Goal: Information Seeking & Learning: Learn about a topic

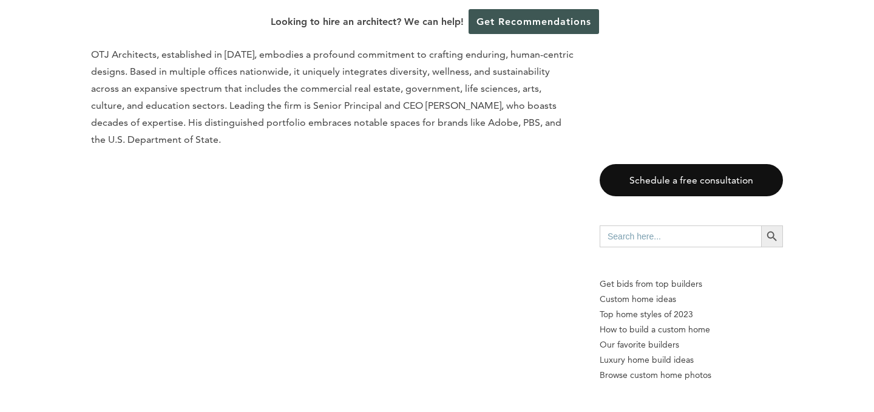
scroll to position [2547, 0]
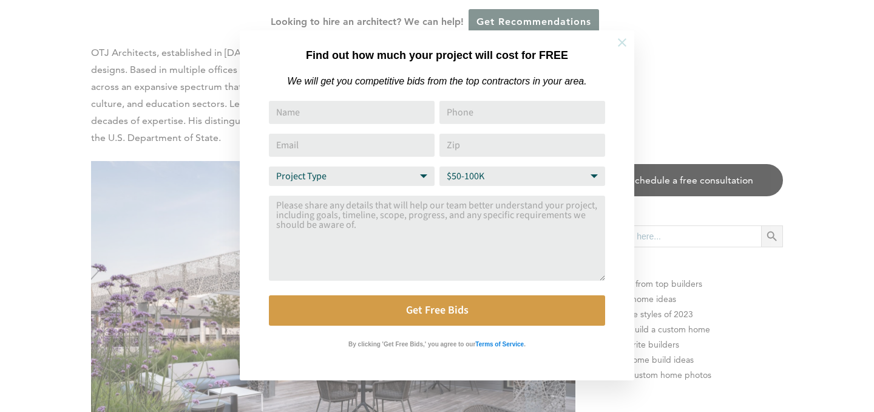
click at [618, 36] on icon at bounding box center [622, 42] width 13 height 13
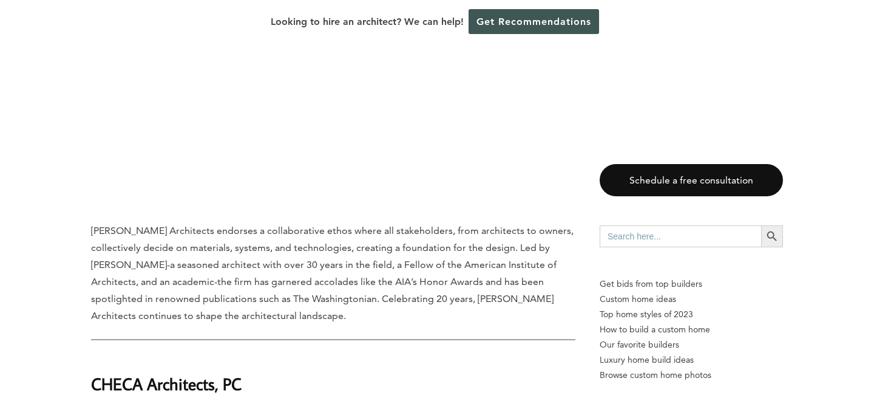
scroll to position [6438, 0]
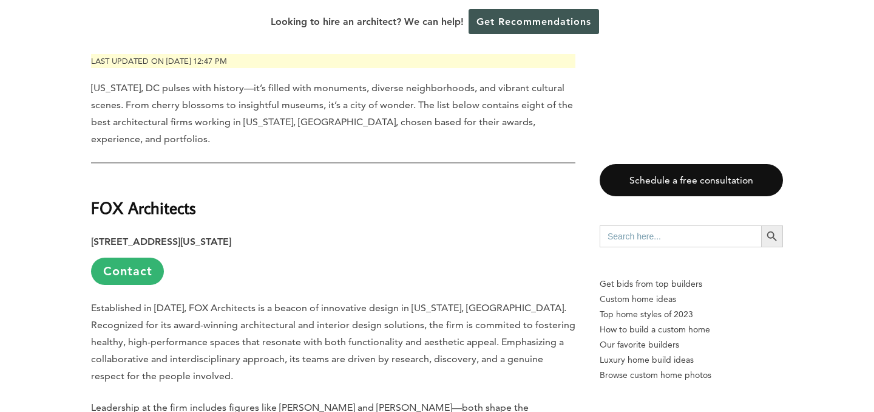
scroll to position [618, 0]
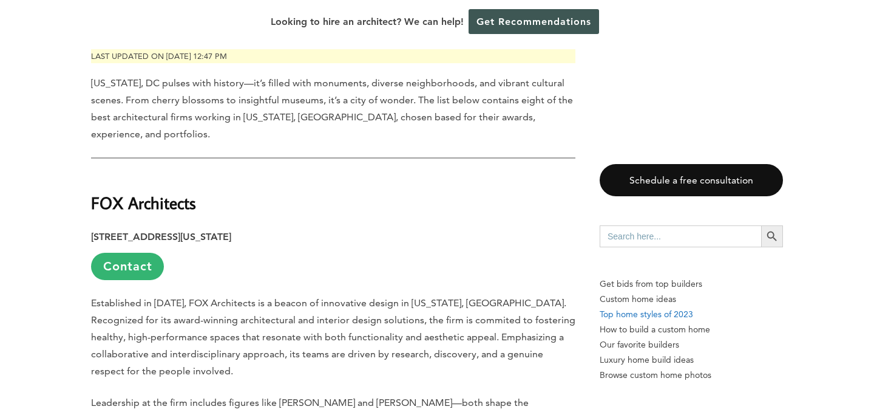
click at [650, 312] on p "Top home styles of 2023" at bounding box center [691, 314] width 183 height 15
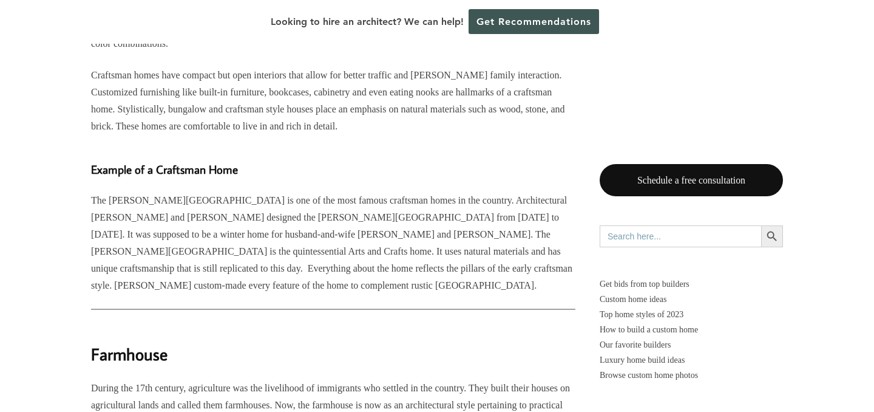
scroll to position [2380, 0]
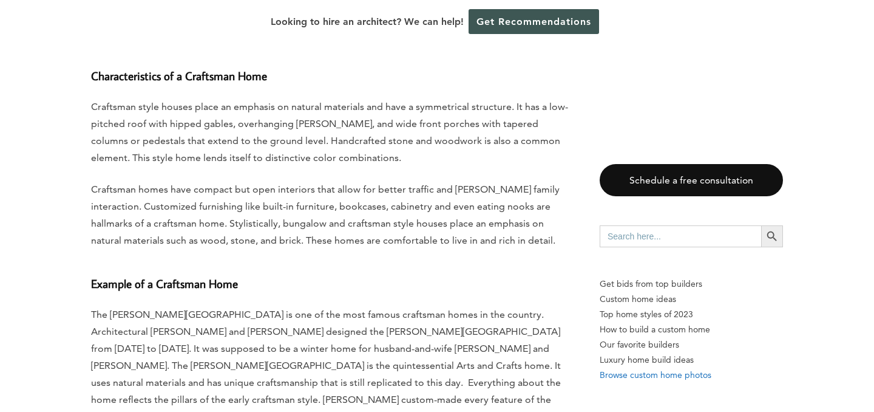
click at [635, 373] on p "Browse custom home photos" at bounding box center [691, 374] width 183 height 15
click at [629, 356] on p "Luxury home build ideas" at bounding box center [691, 359] width 183 height 15
click at [628, 340] on p "Our favorite builders" at bounding box center [691, 344] width 183 height 15
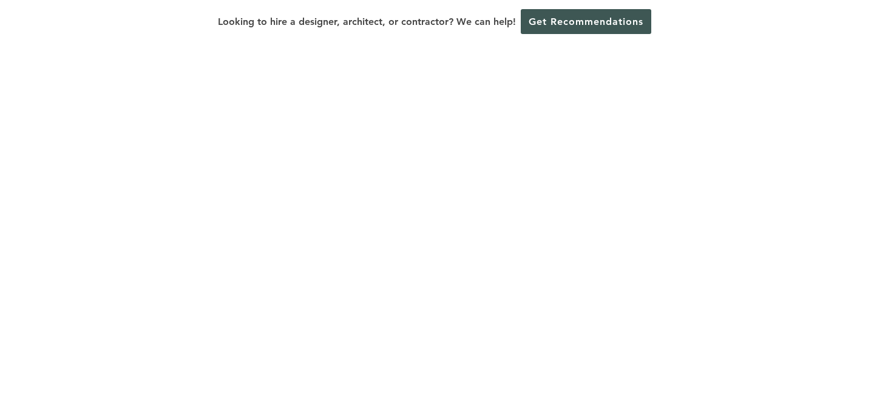
scroll to position [1513, 0]
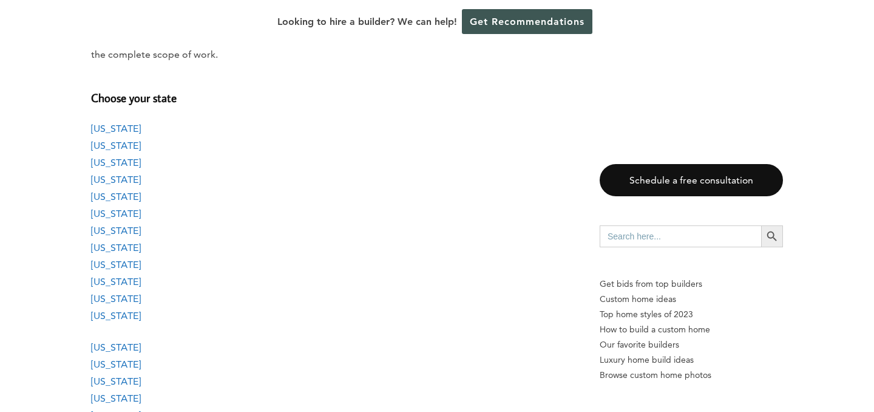
scroll to position [975, 0]
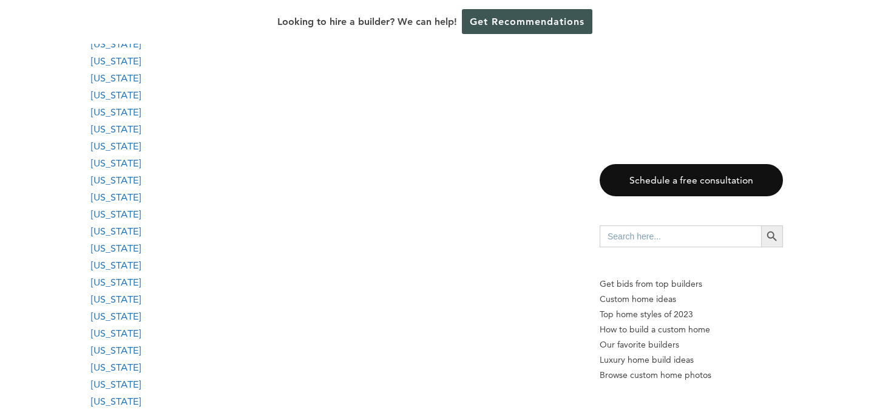
scroll to position [1388, 0]
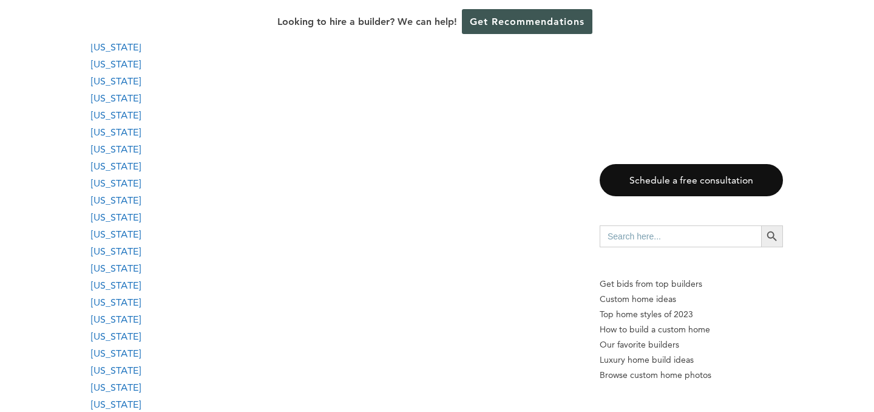
click at [123, 79] on link "[US_STATE]" at bounding box center [116, 81] width 50 height 12
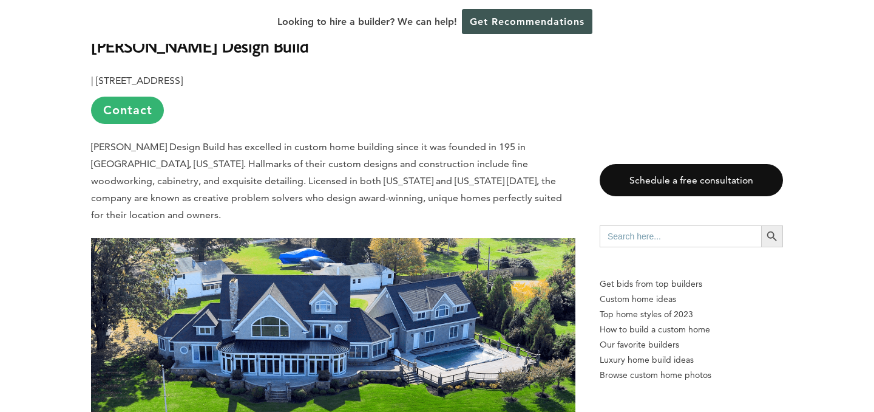
scroll to position [17979, 0]
